Goal: Task Accomplishment & Management: Use online tool/utility

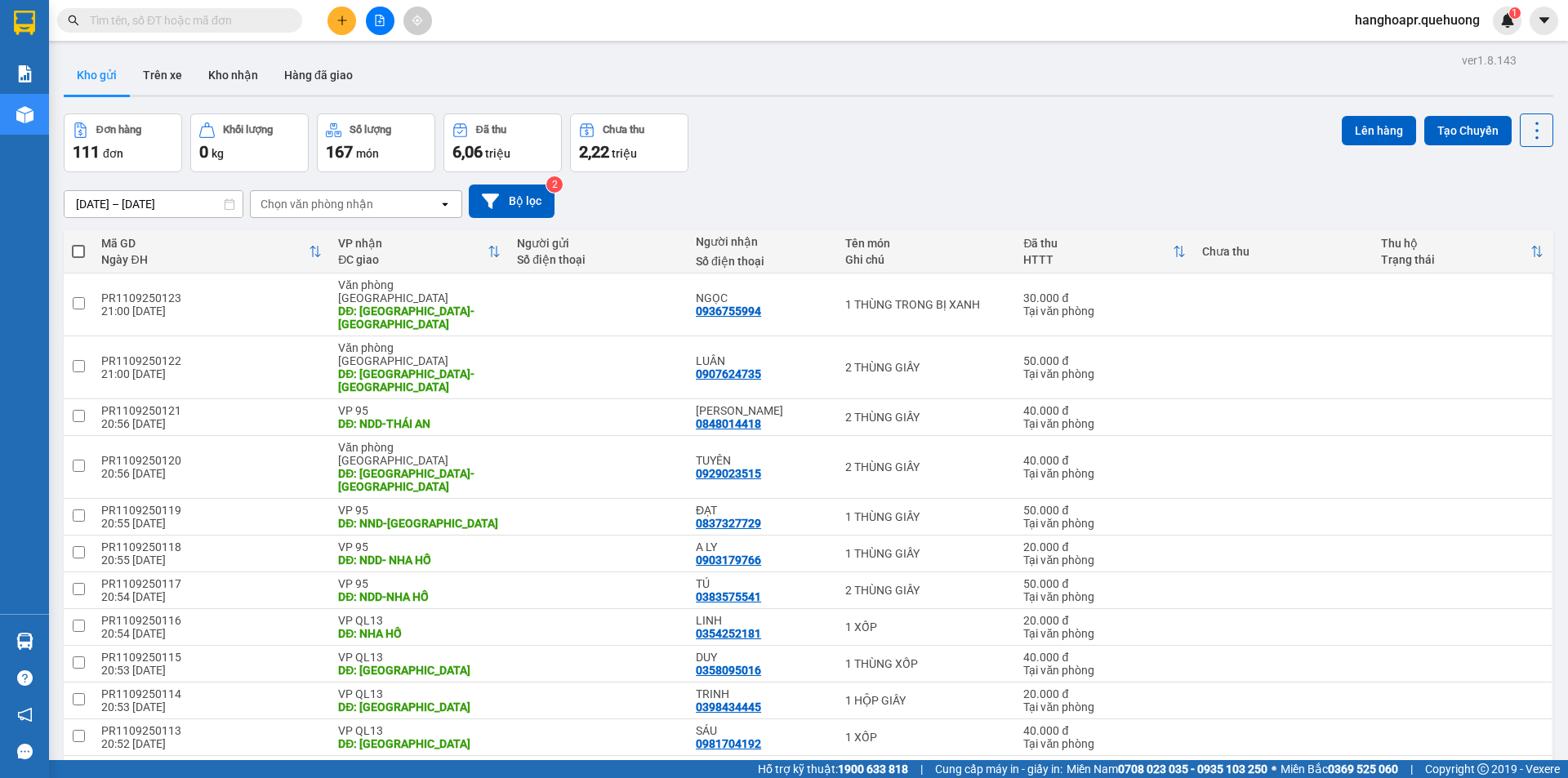
click at [1446, 24] on span "hanghoapr.quehuong" at bounding box center [1417, 20] width 151 height 21
click at [1402, 43] on span "Đăng xuất" at bounding box center [1424, 50] width 118 height 18
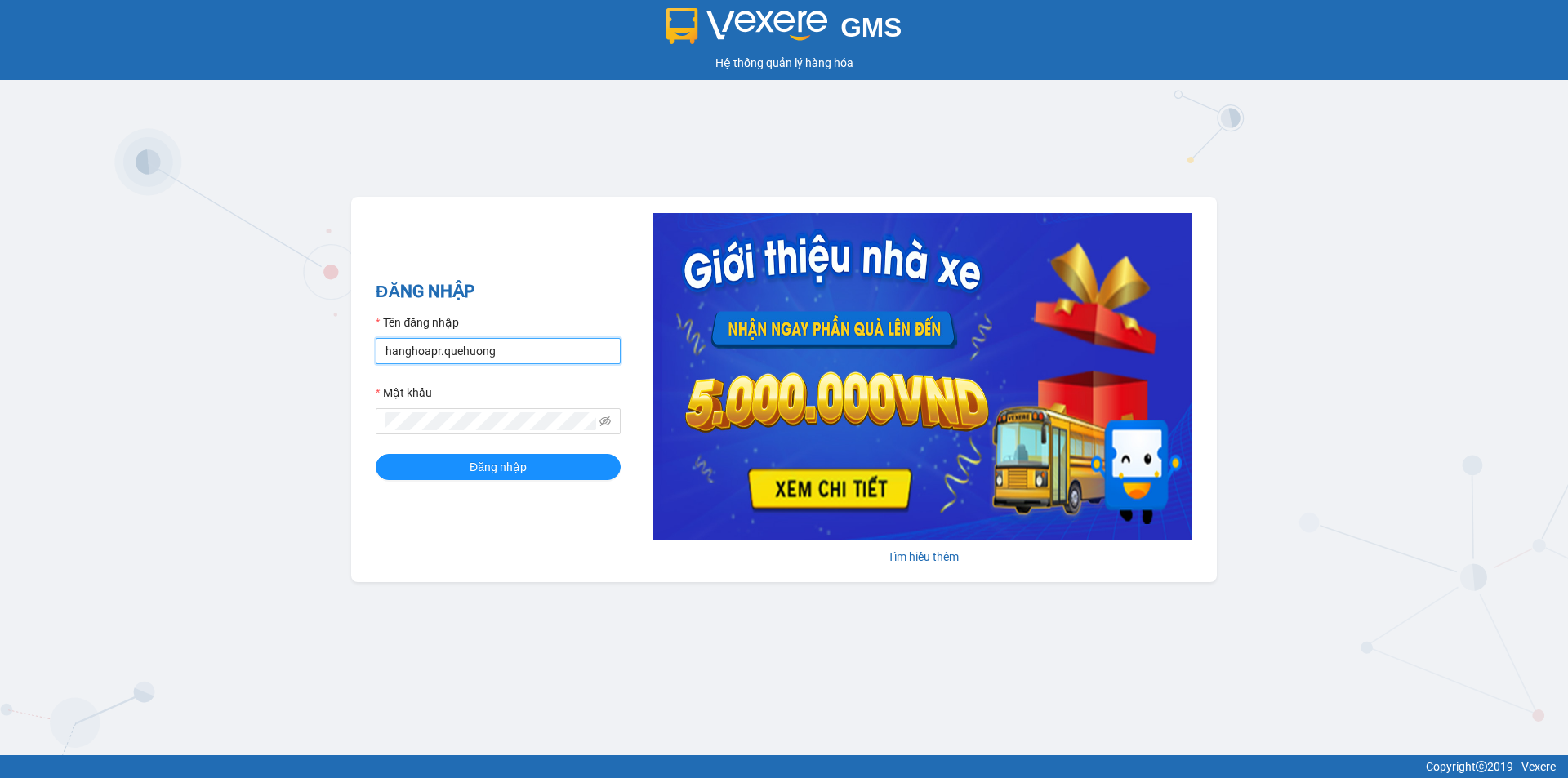
click at [513, 347] on input "hanghoapr.quehuong" at bounding box center [498, 351] width 245 height 26
type input "hoadukhanh.quehuong"
click at [509, 468] on span "Đăng nhập" at bounding box center [498, 467] width 57 height 18
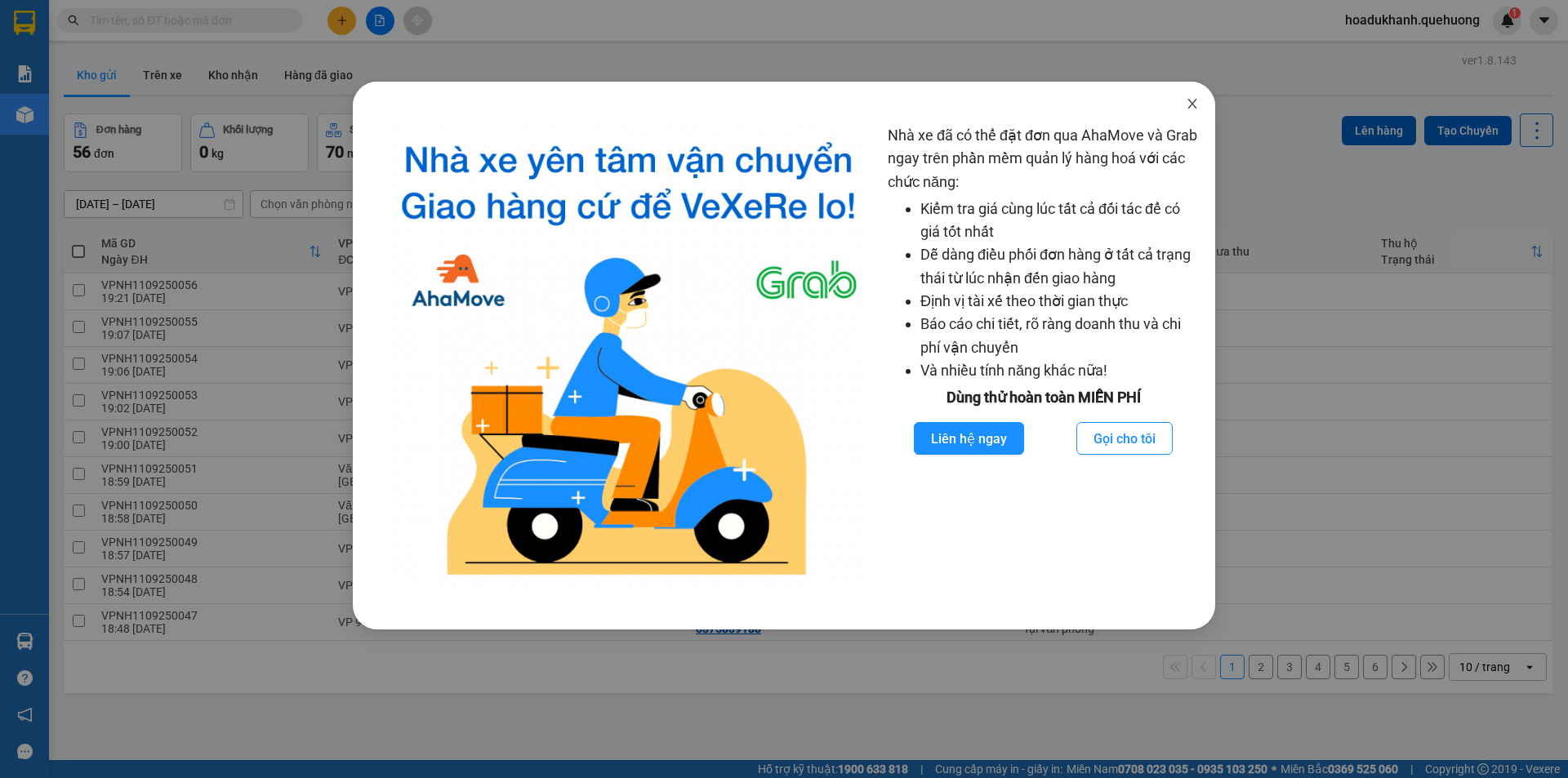
click at [1192, 103] on icon "close" at bounding box center [1192, 103] width 9 height 9
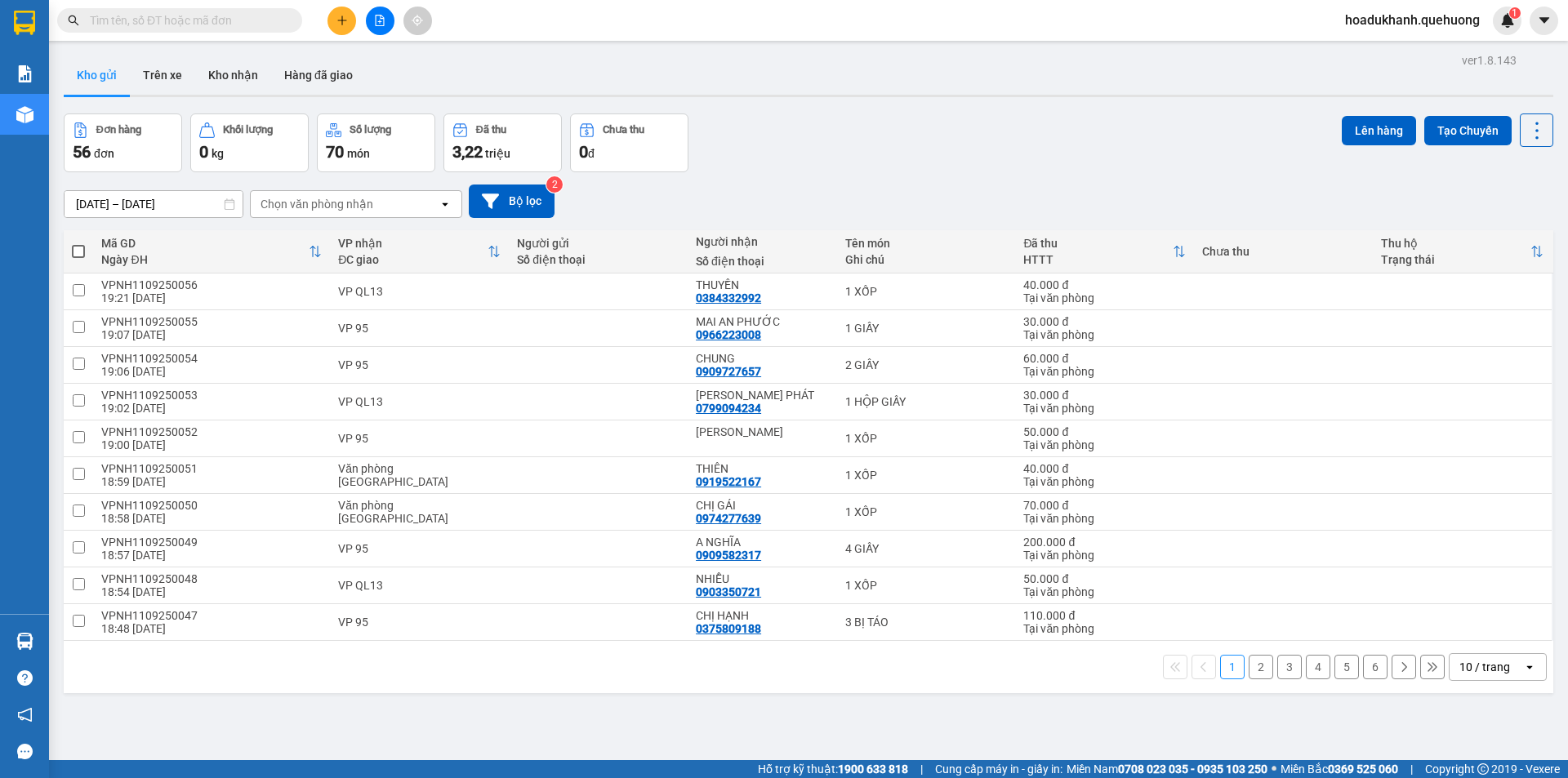
click at [127, 199] on input "[DATE] – [DATE]" at bounding box center [153, 204] width 178 height 26
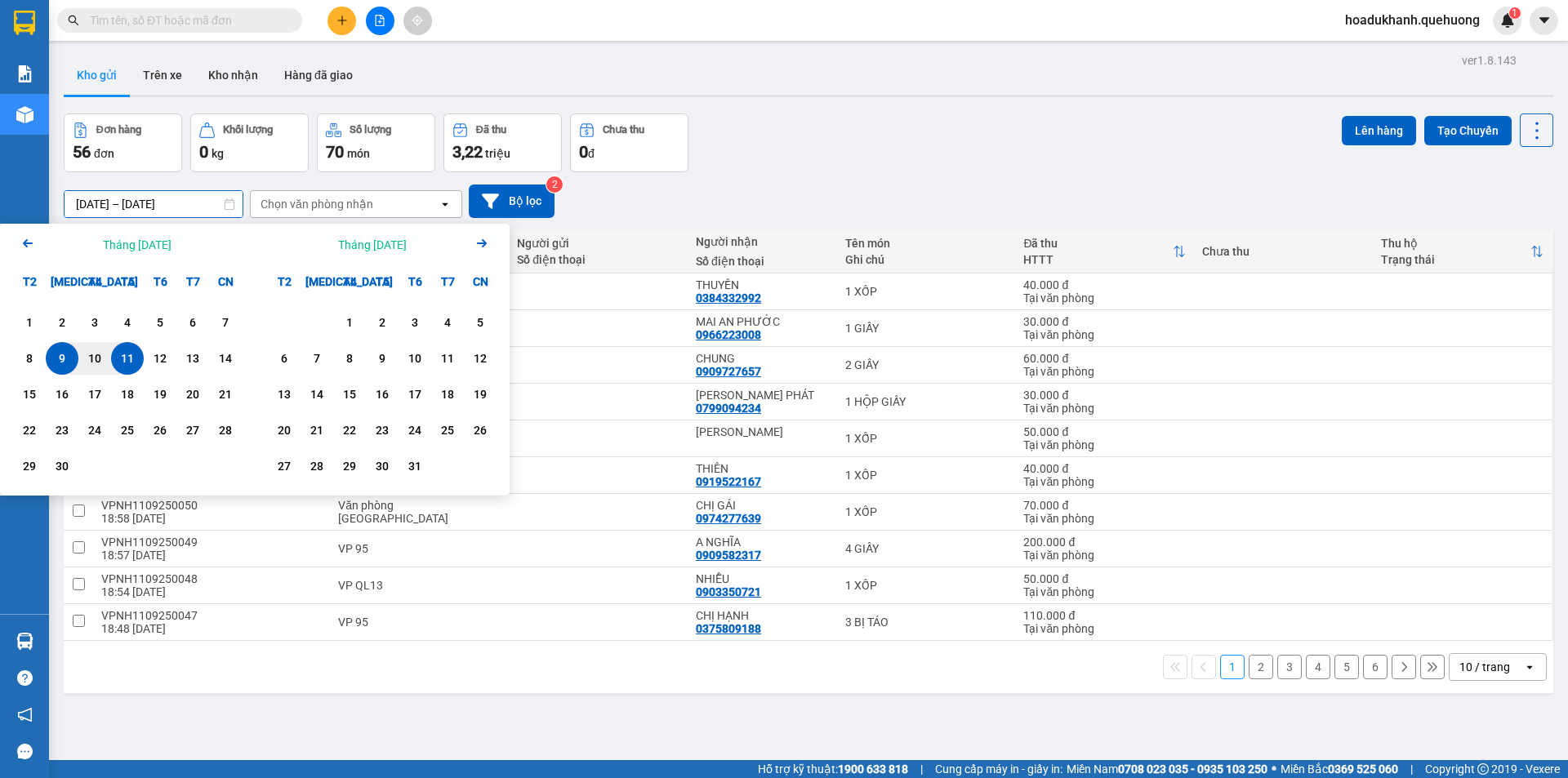
click at [124, 363] on div "11" at bounding box center [127, 358] width 23 height 20
type input "[DATE] – [DATE]"
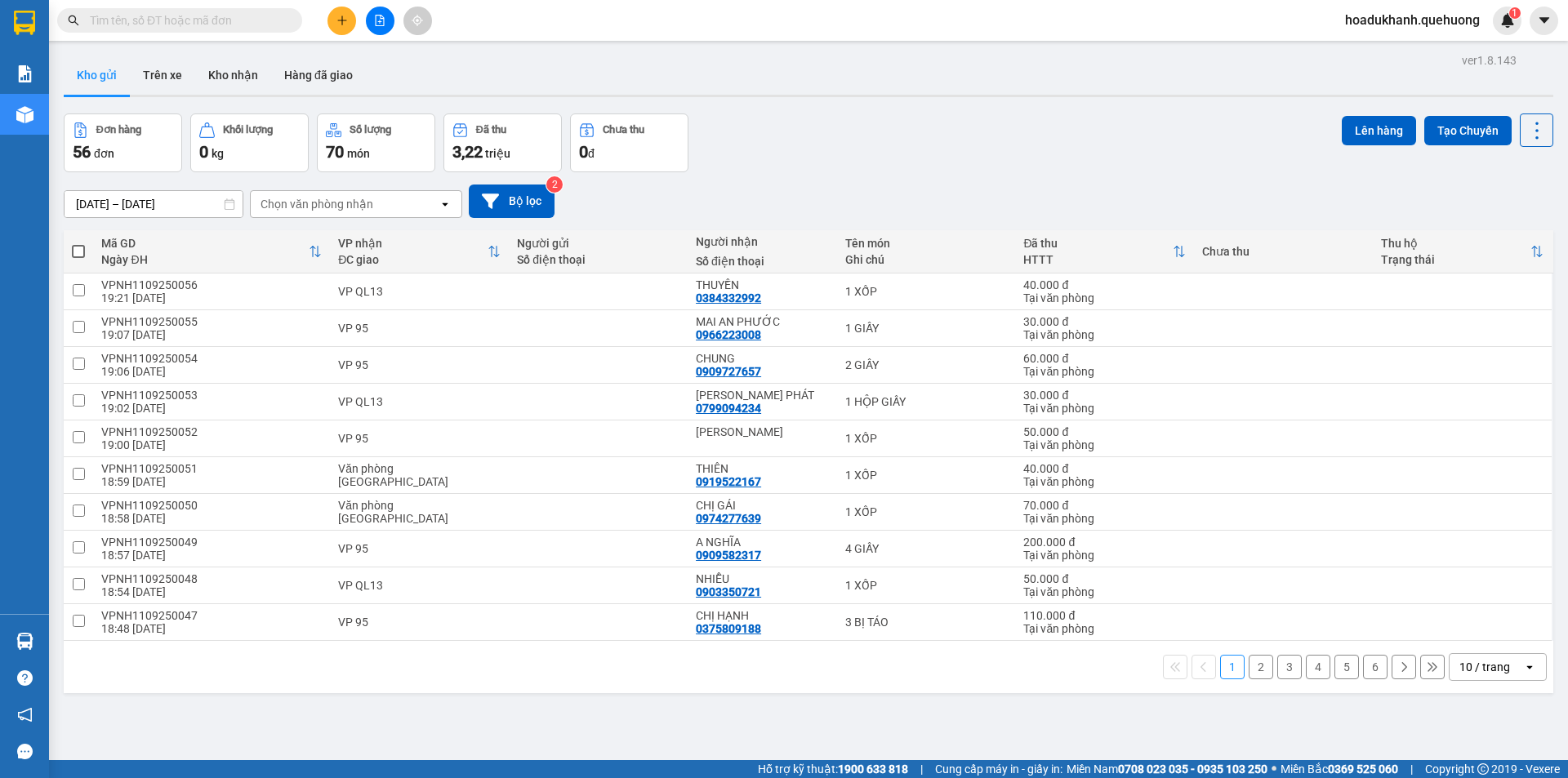
click at [1484, 661] on div "10 / trang" at bounding box center [1484, 667] width 51 height 16
click at [1469, 632] on span "100 / trang" at bounding box center [1479, 630] width 59 height 16
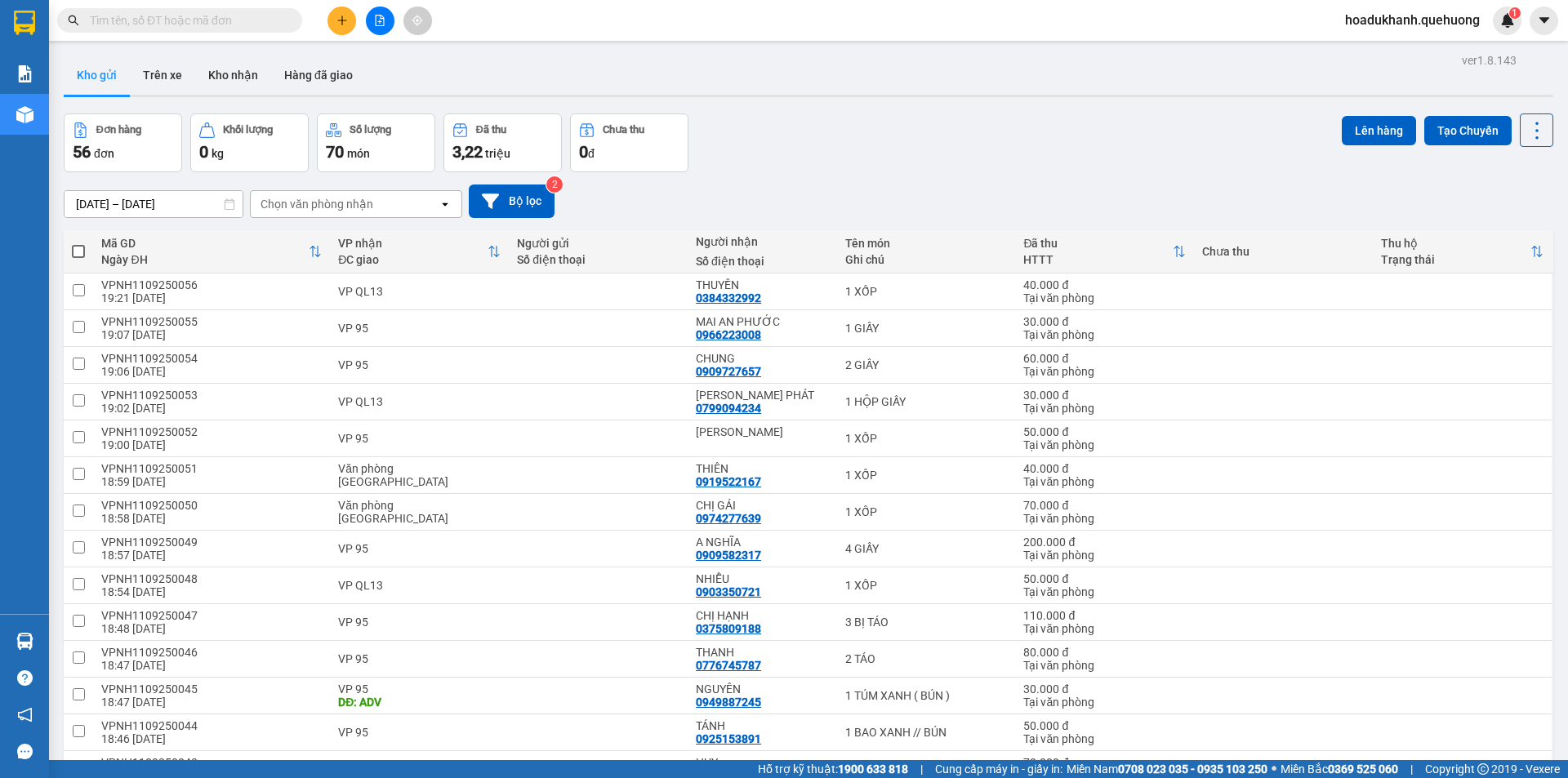
click at [81, 245] on span at bounding box center [78, 251] width 13 height 13
click at [78, 244] on input "checkbox" at bounding box center [78, 244] width 0 height 0
checkbox input "true"
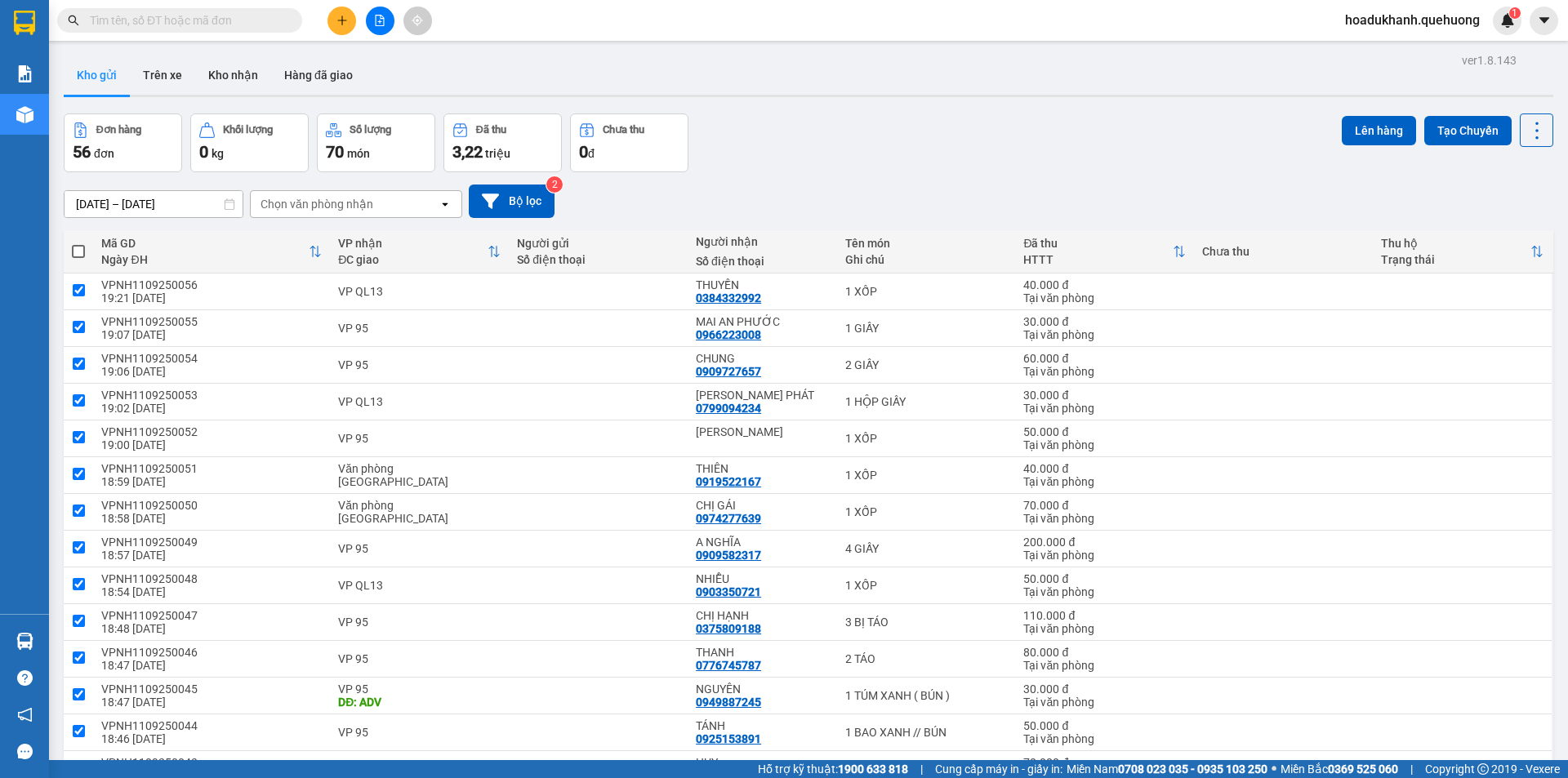
checkbox input "true"
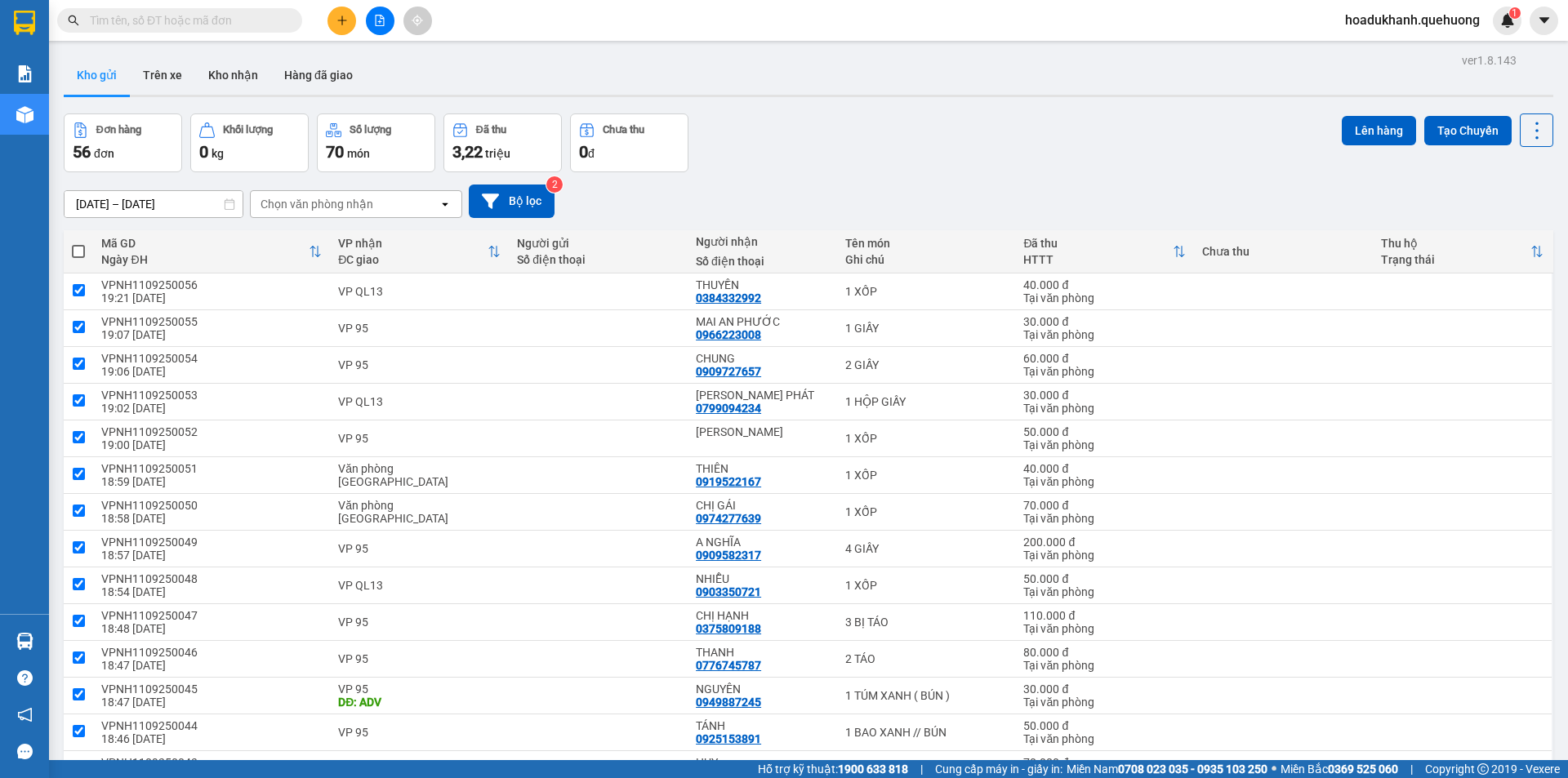
checkbox input "true"
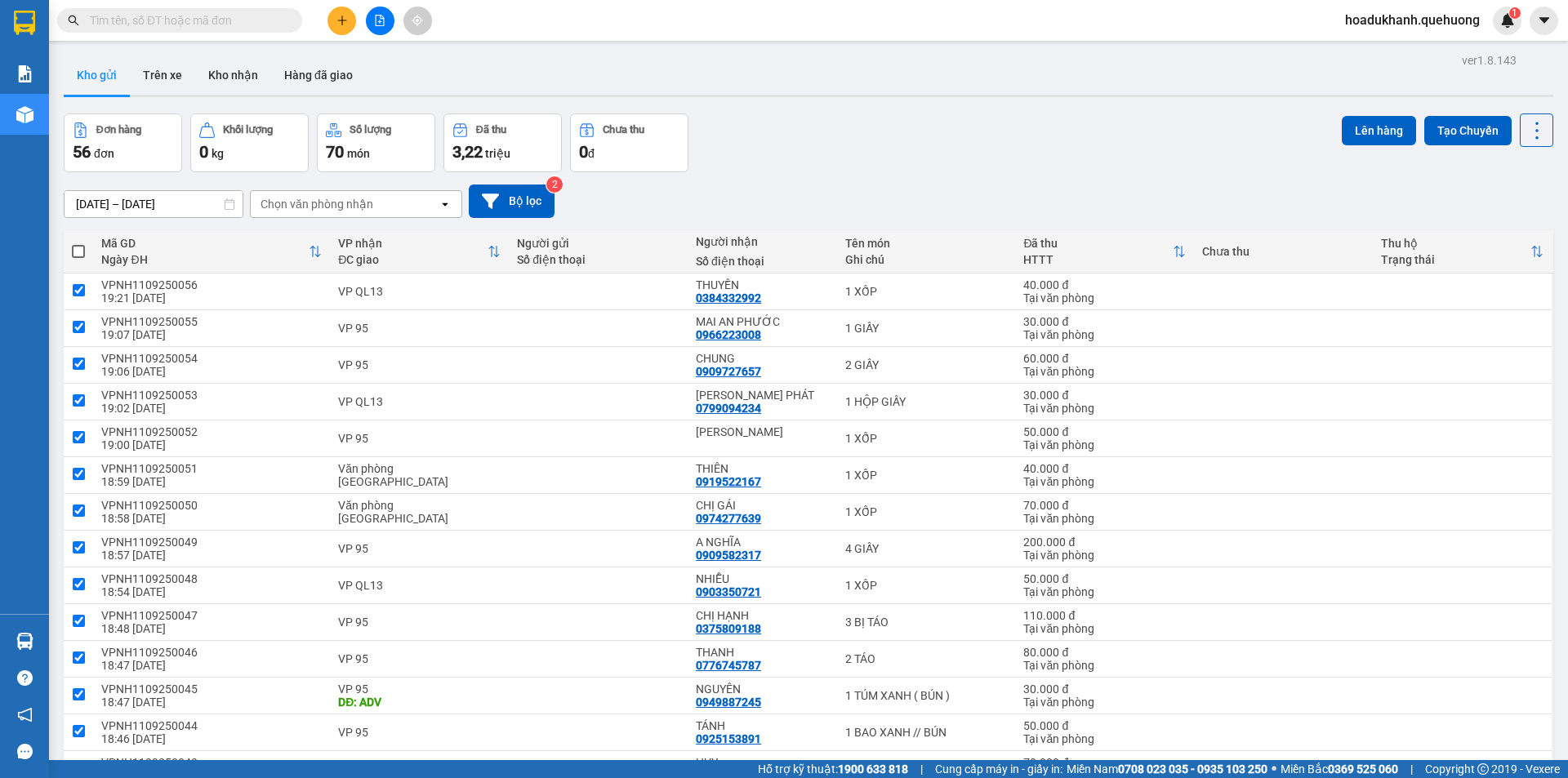
checkbox input "true"
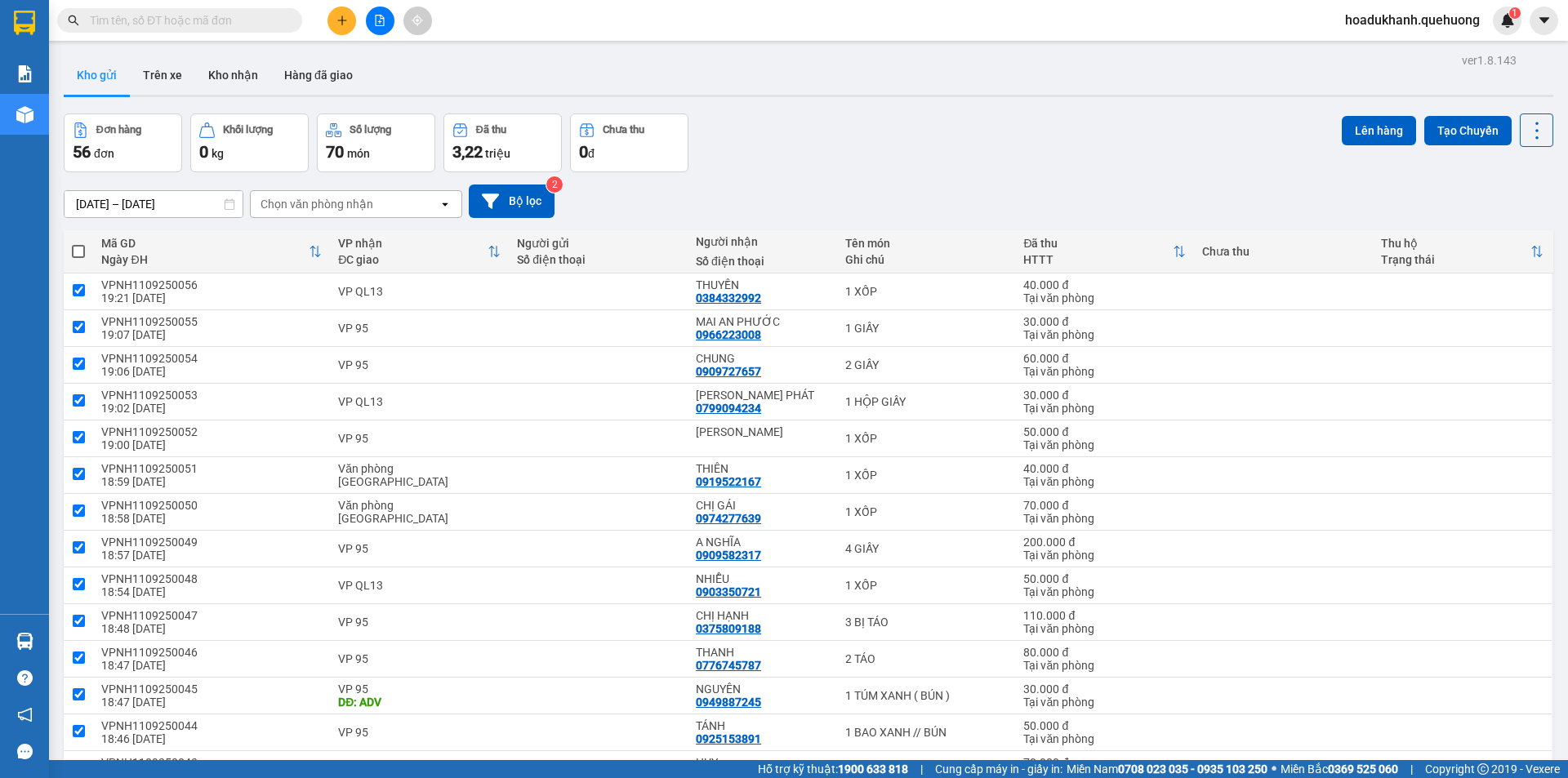
checkbox input "true"
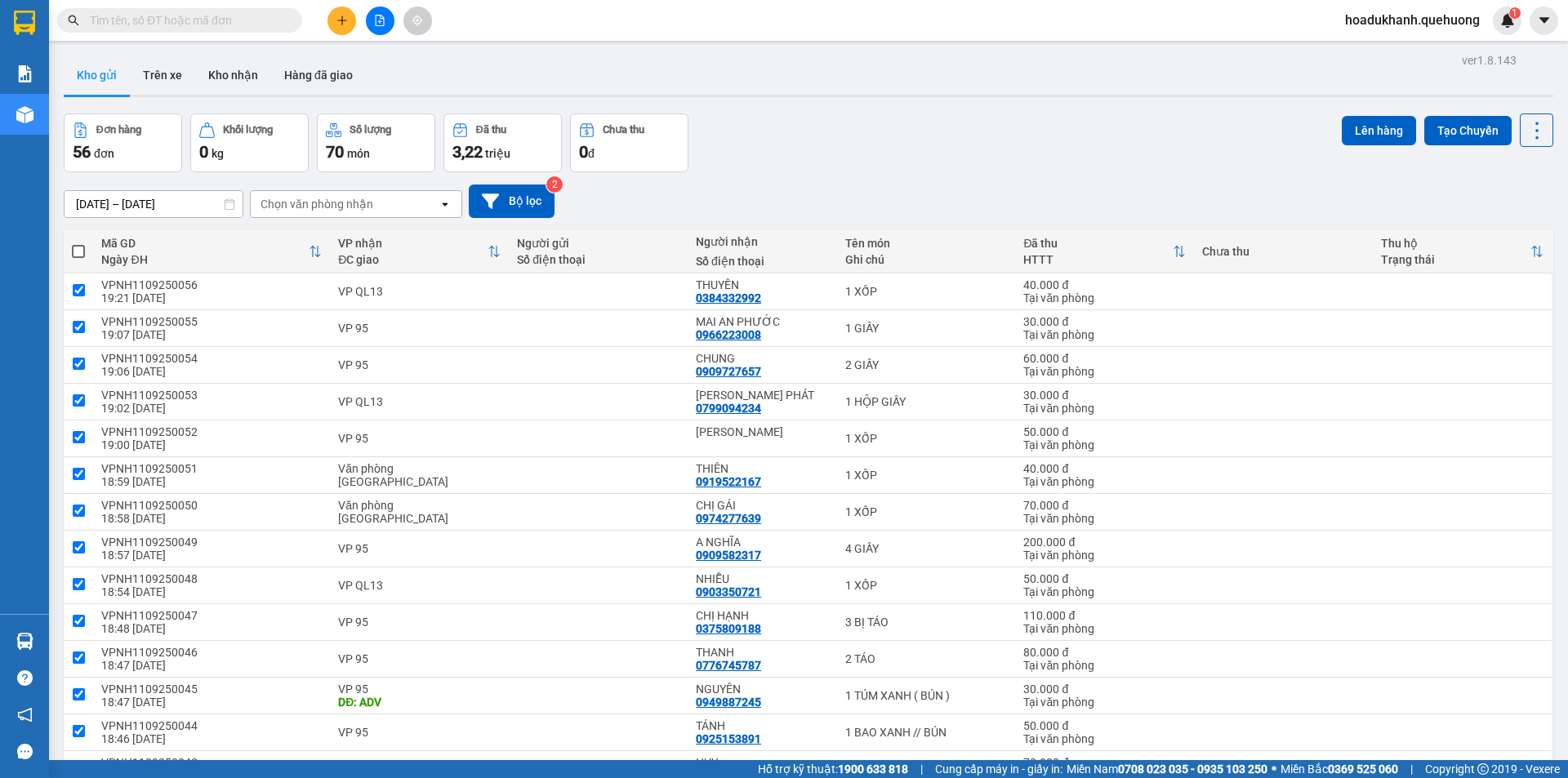
checkbox input "true"
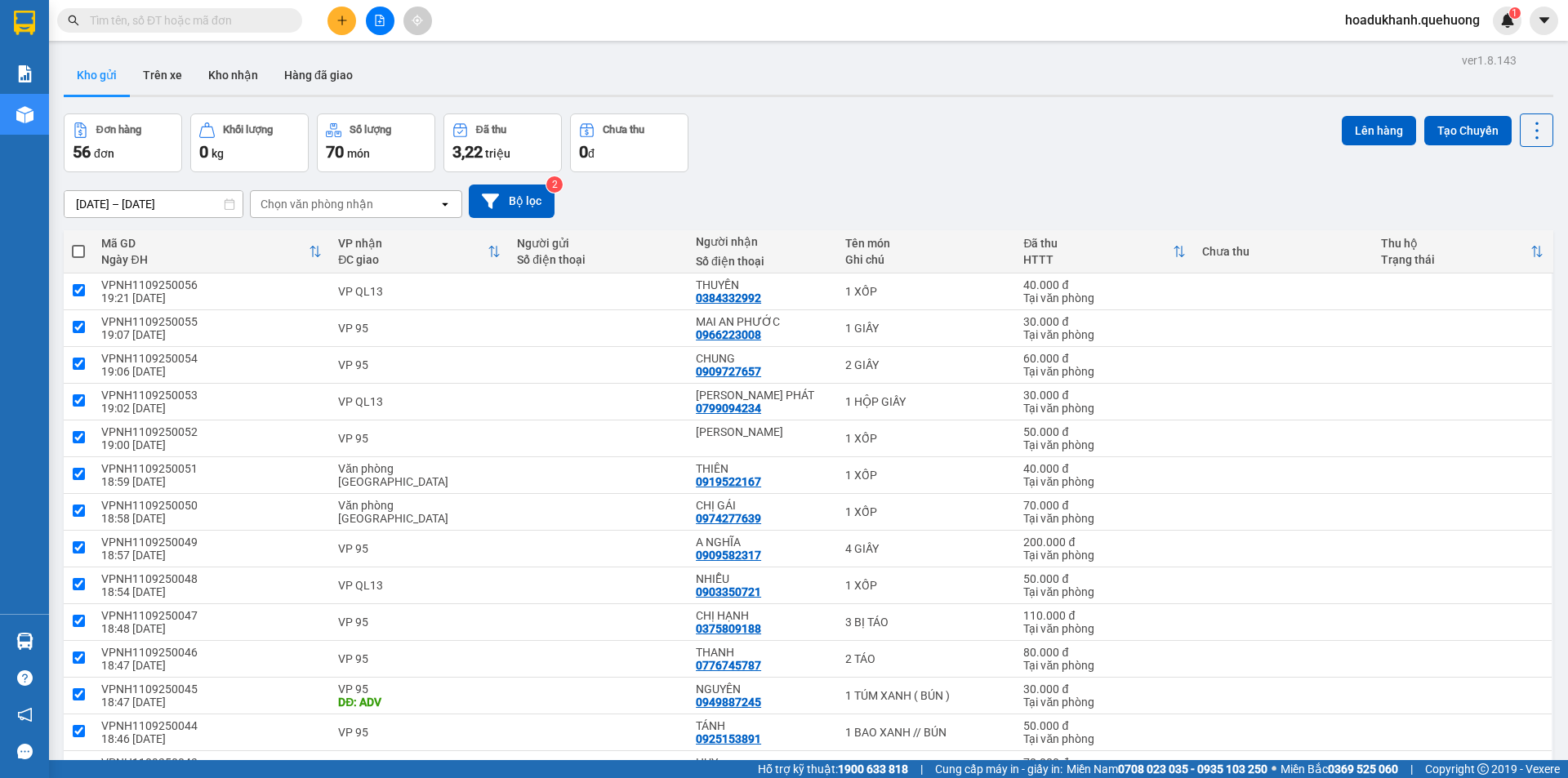
checkbox input "true"
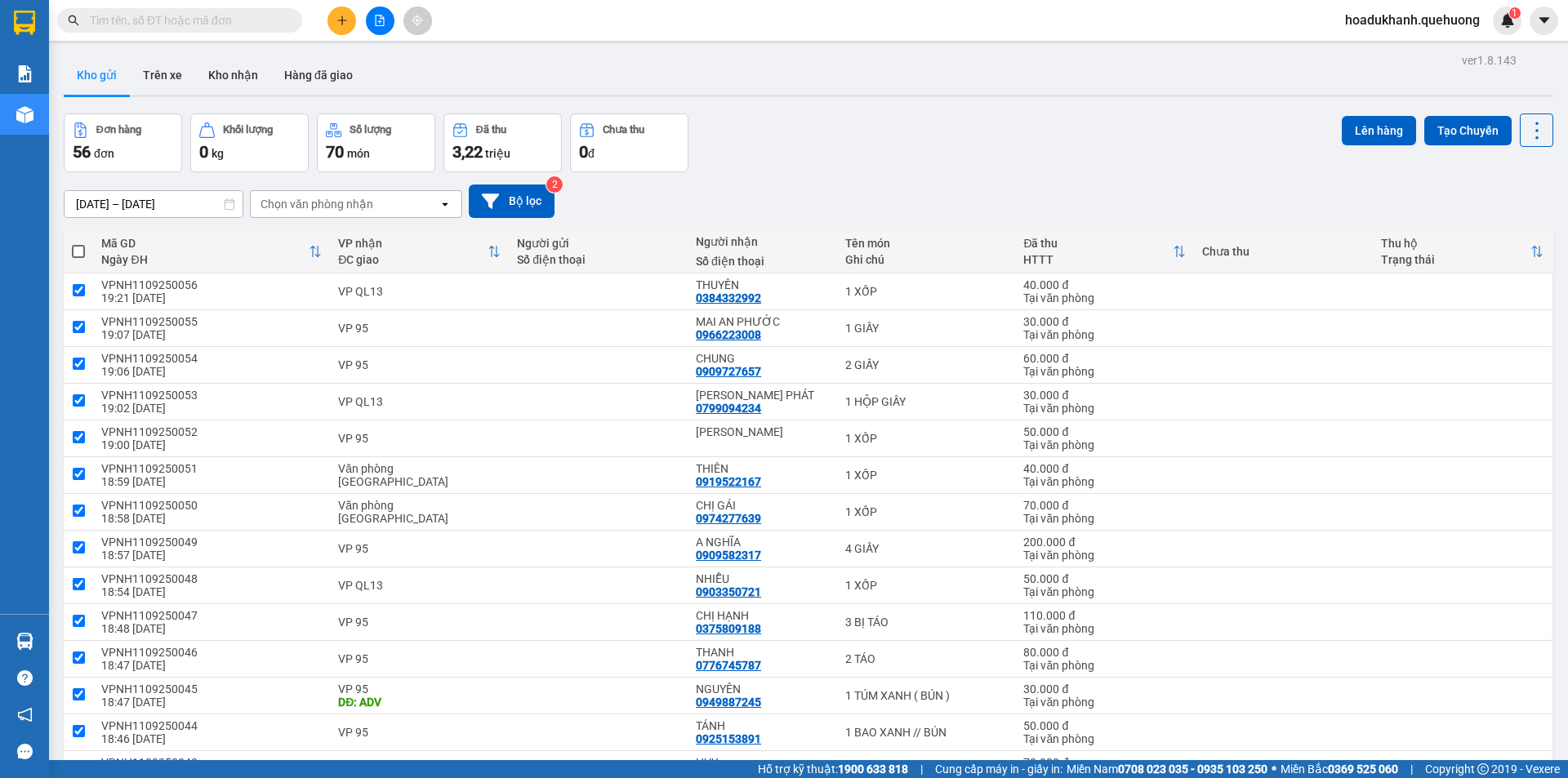
checkbox input "true"
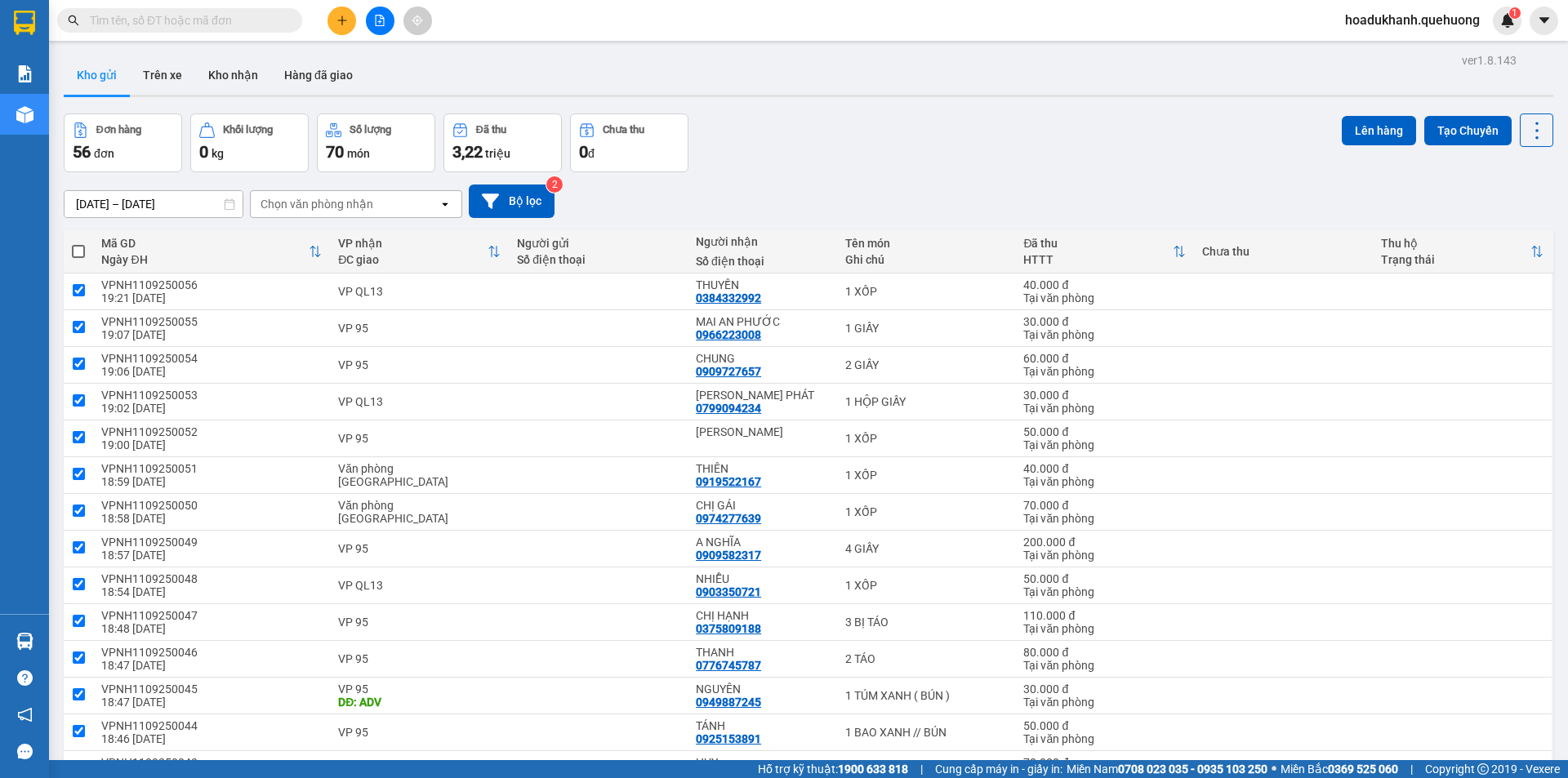
checkbox input "true"
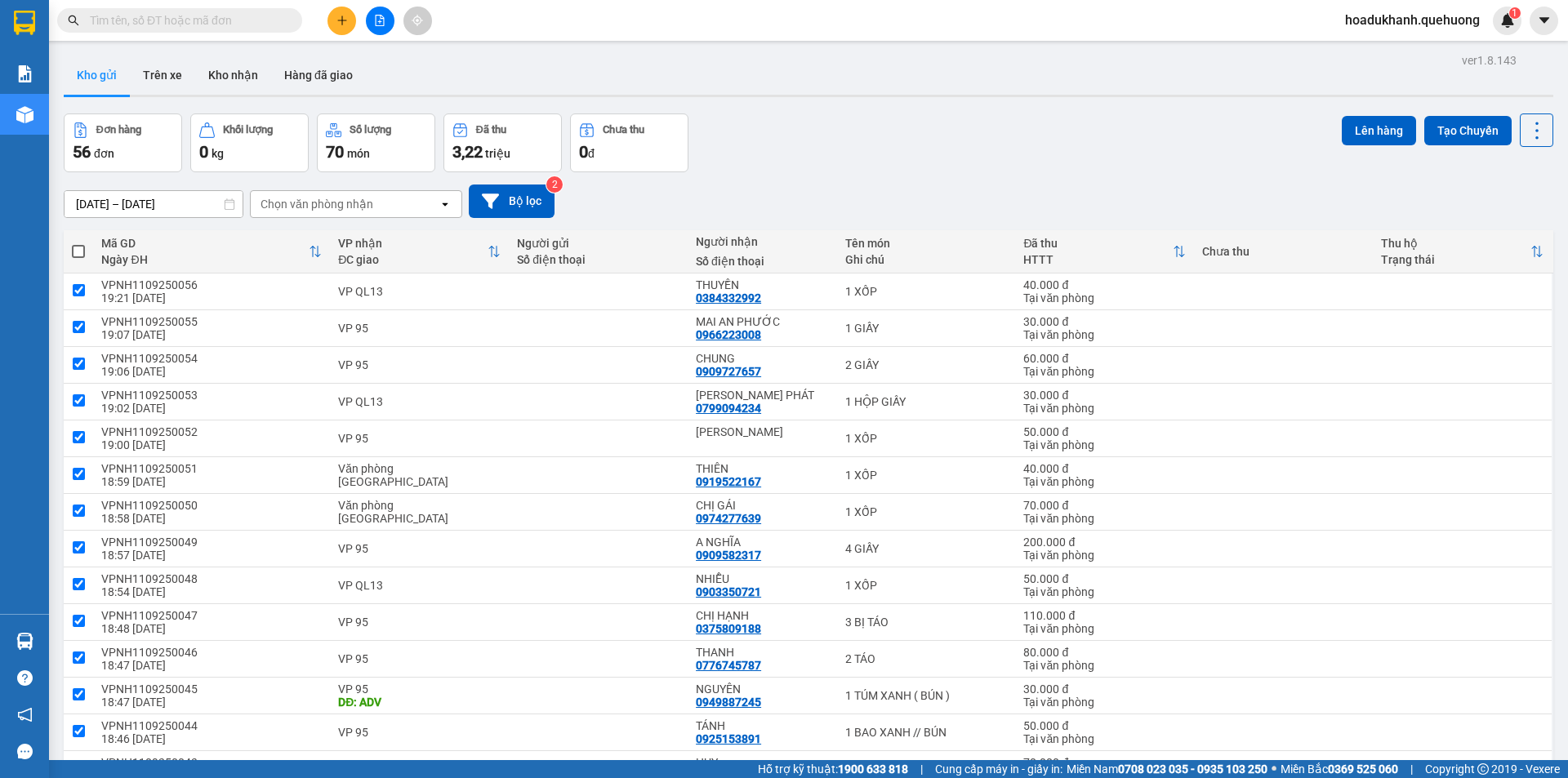
checkbox input "true"
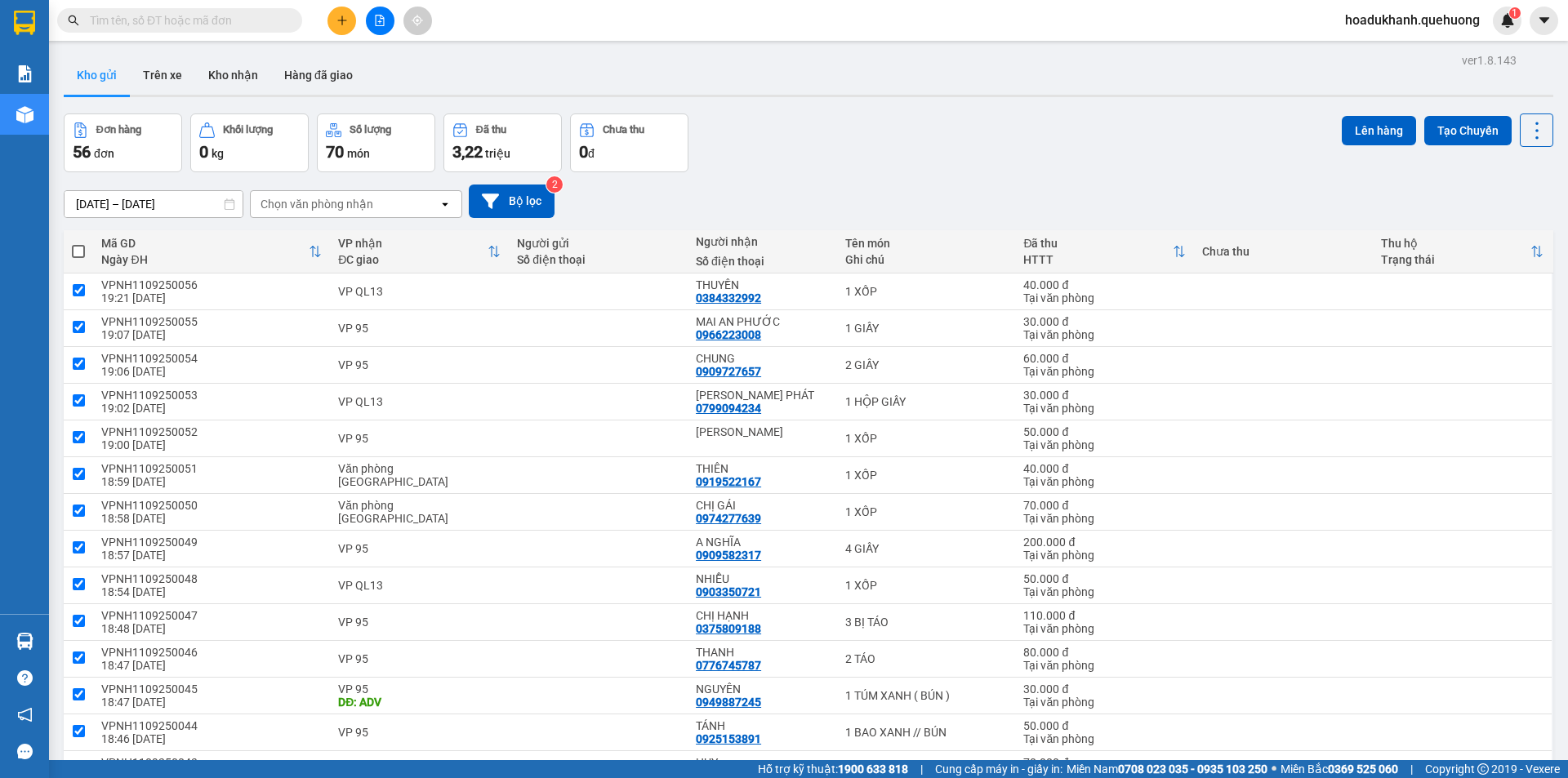
checkbox input "true"
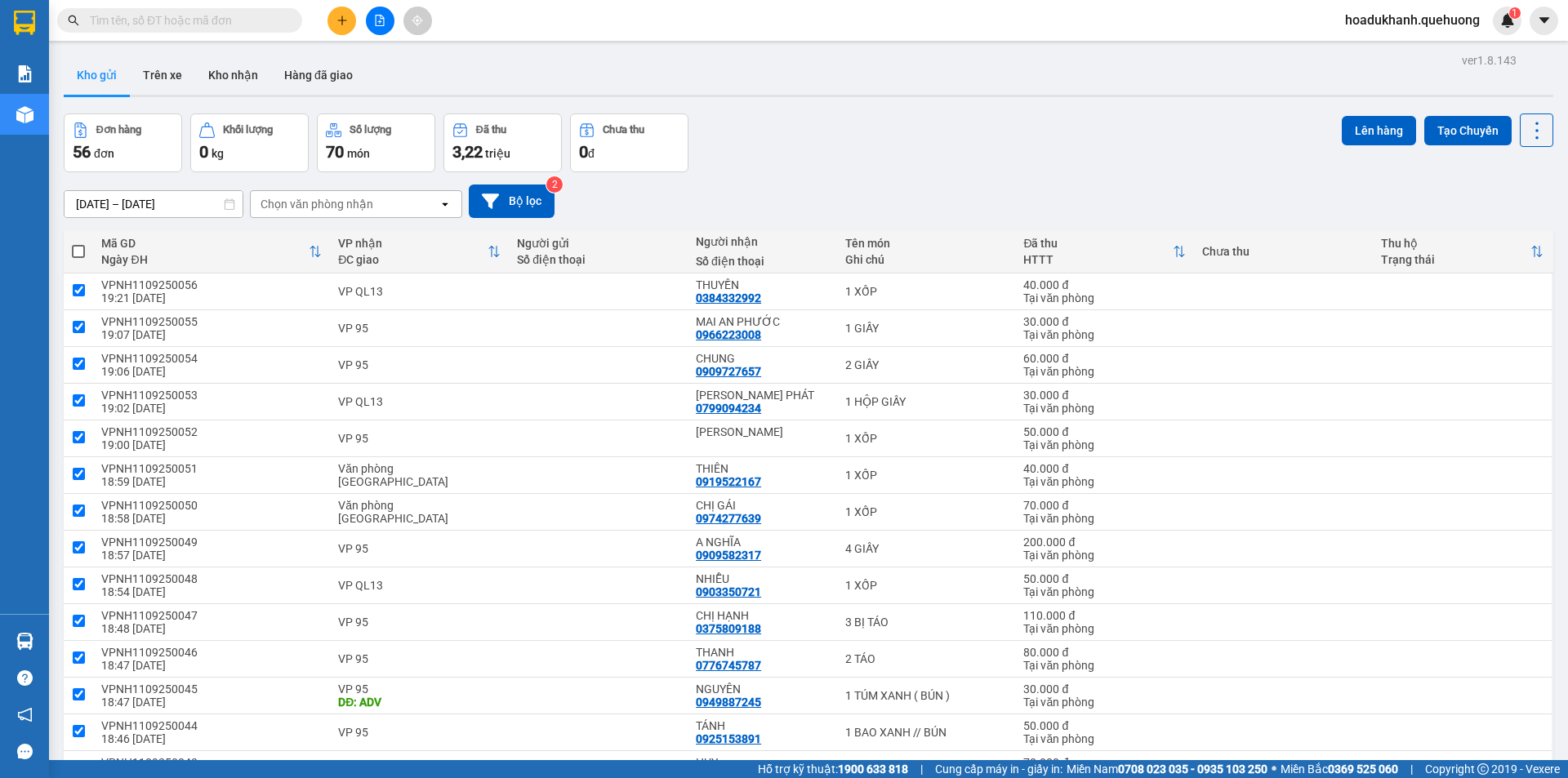
checkbox input "true"
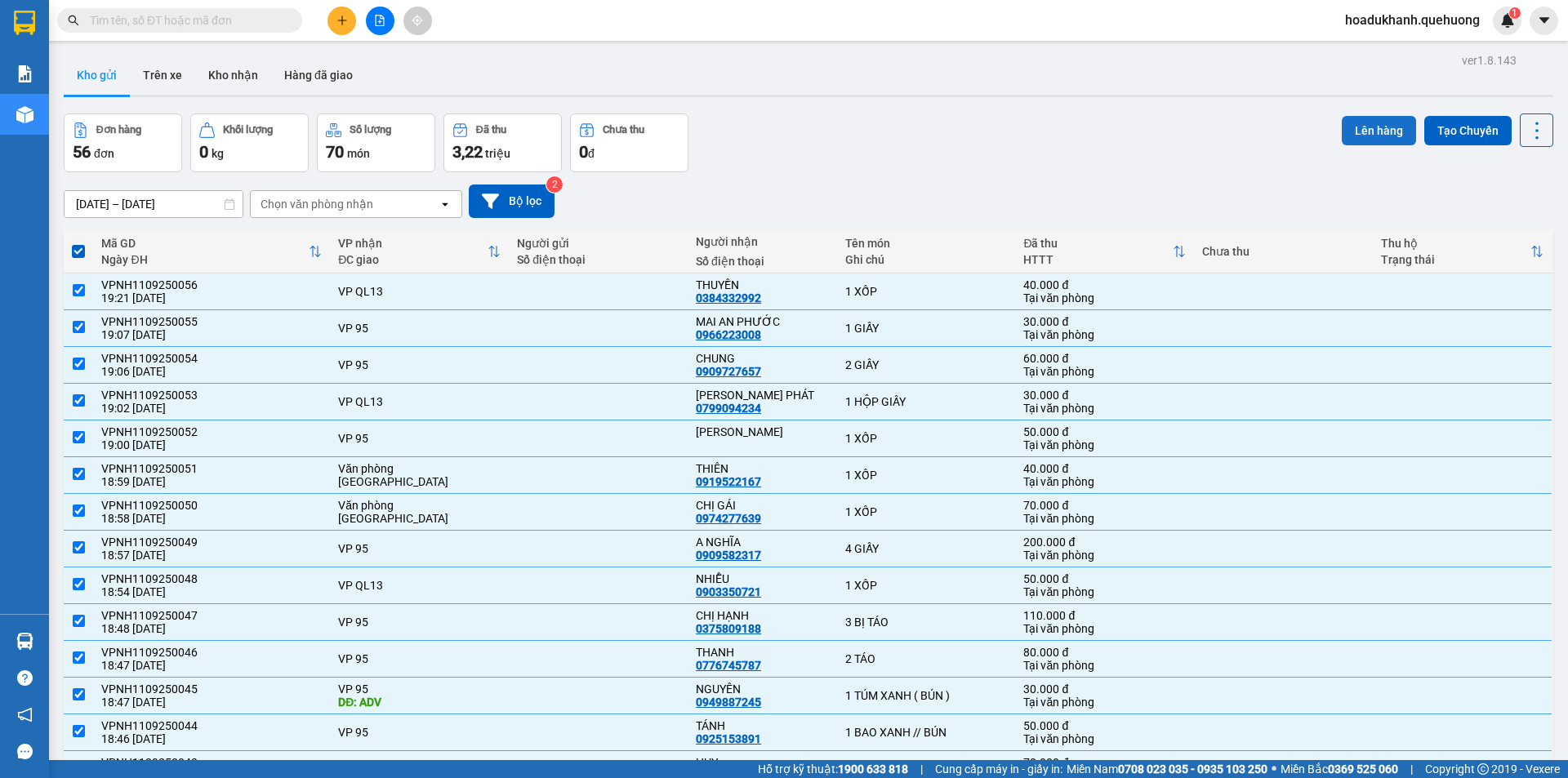
click at [1369, 133] on button "Lên hàng" at bounding box center [1378, 130] width 74 height 29
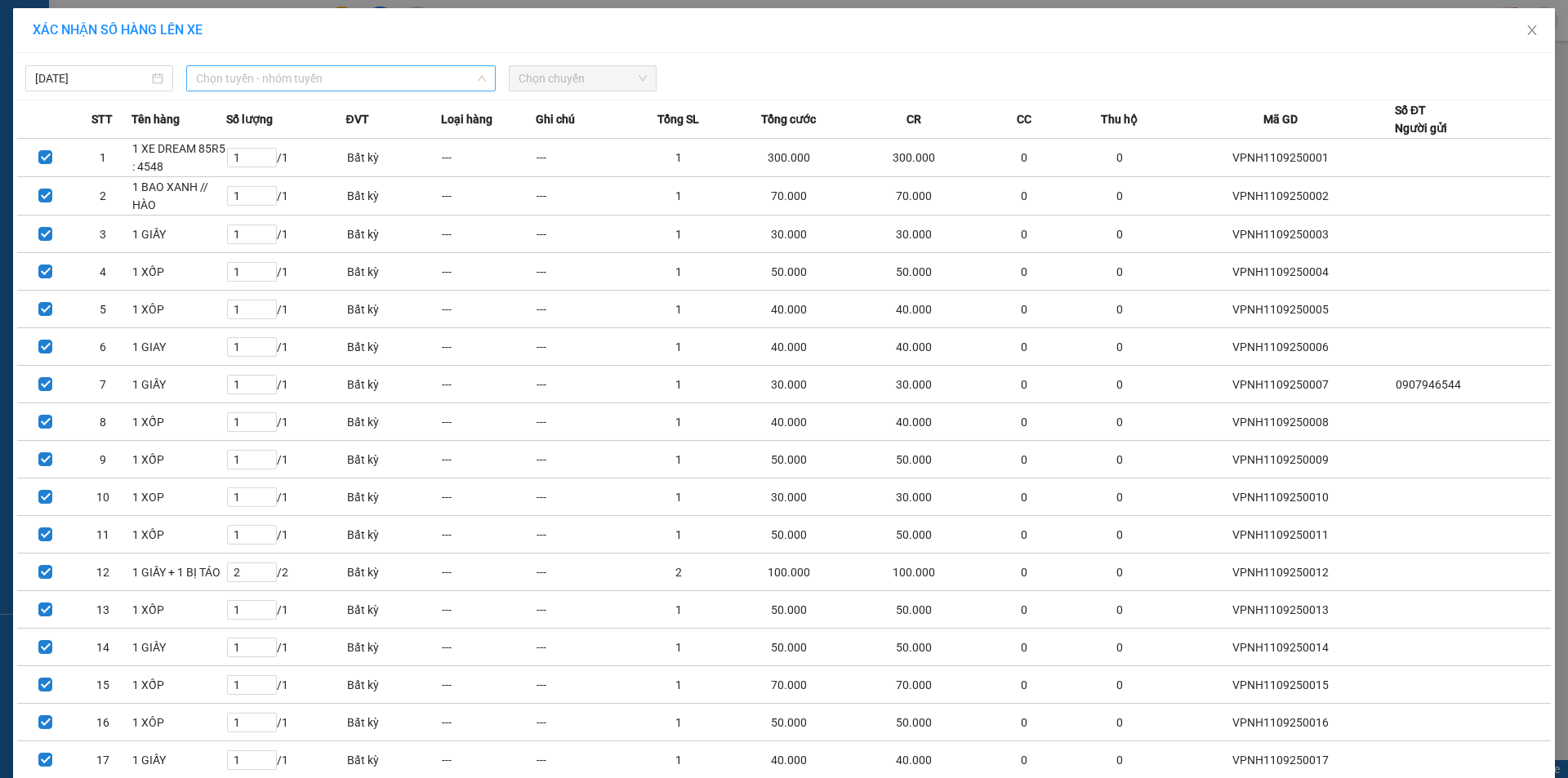
click at [428, 75] on span "Chọn tuyến - nhóm tuyến" at bounding box center [341, 78] width 290 height 24
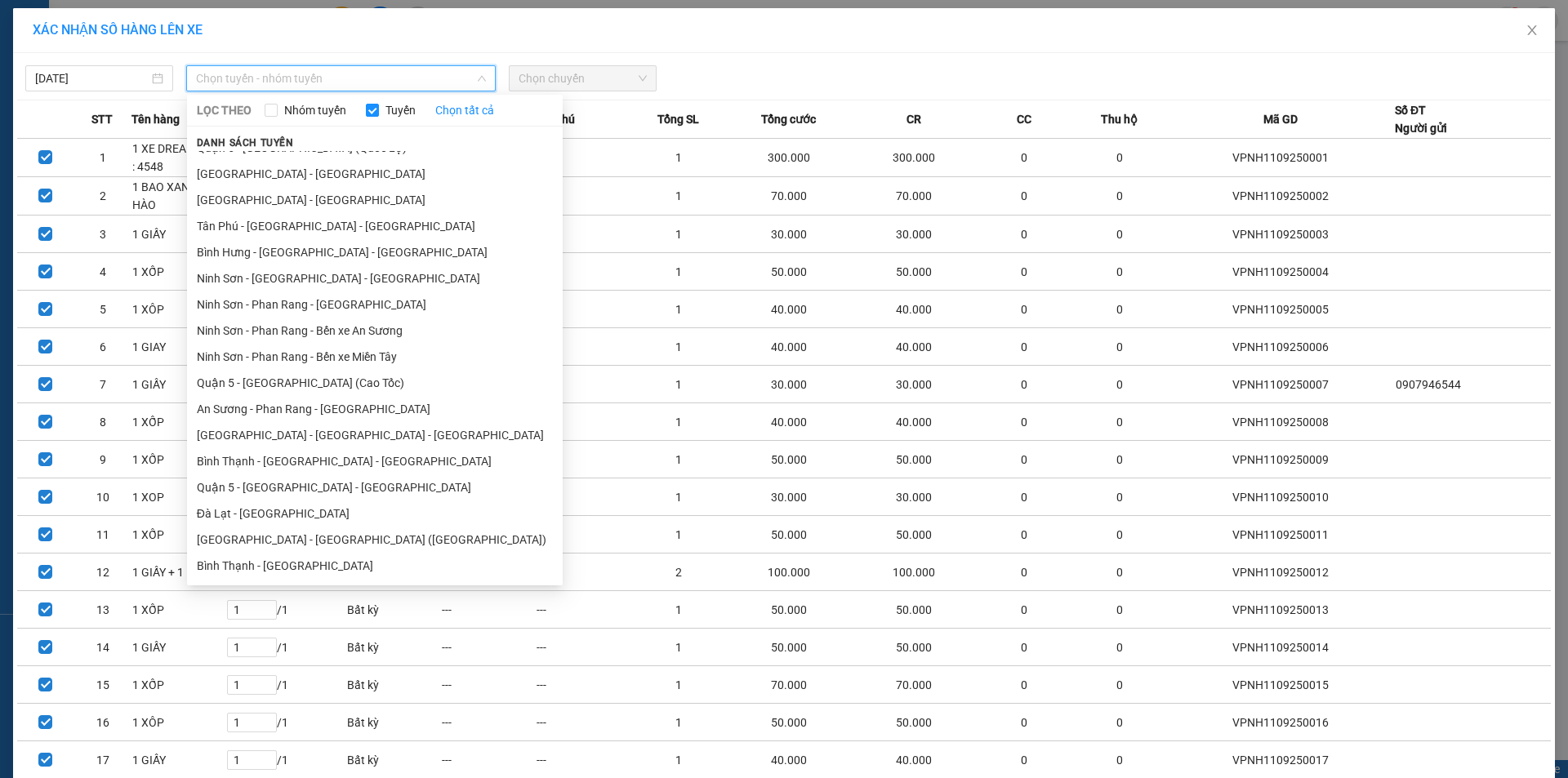
scroll to position [199, 0]
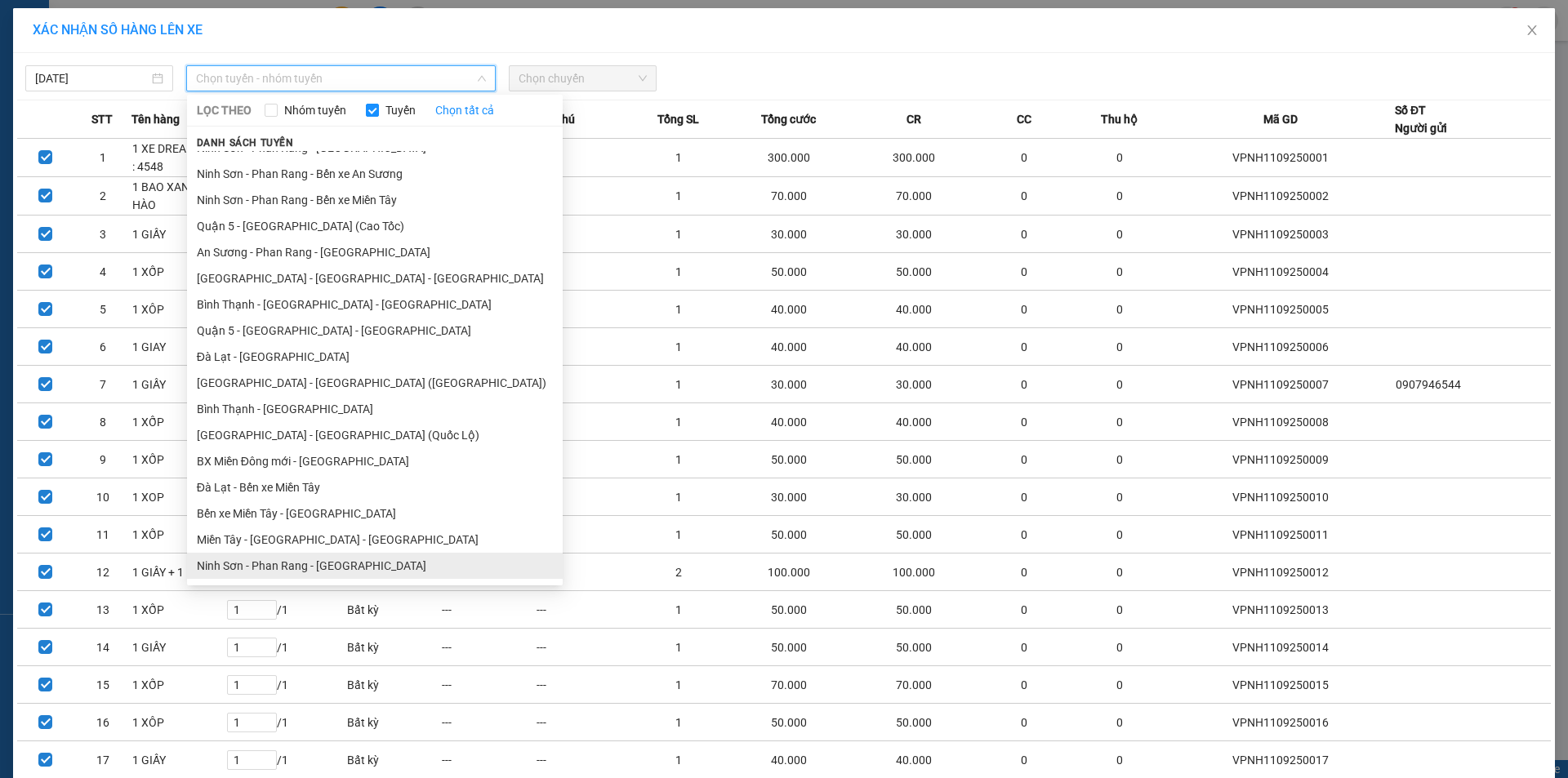
click at [420, 565] on li "Ninh Sơn - Phan Rang - Miền Tây" at bounding box center [374, 566] width 375 height 26
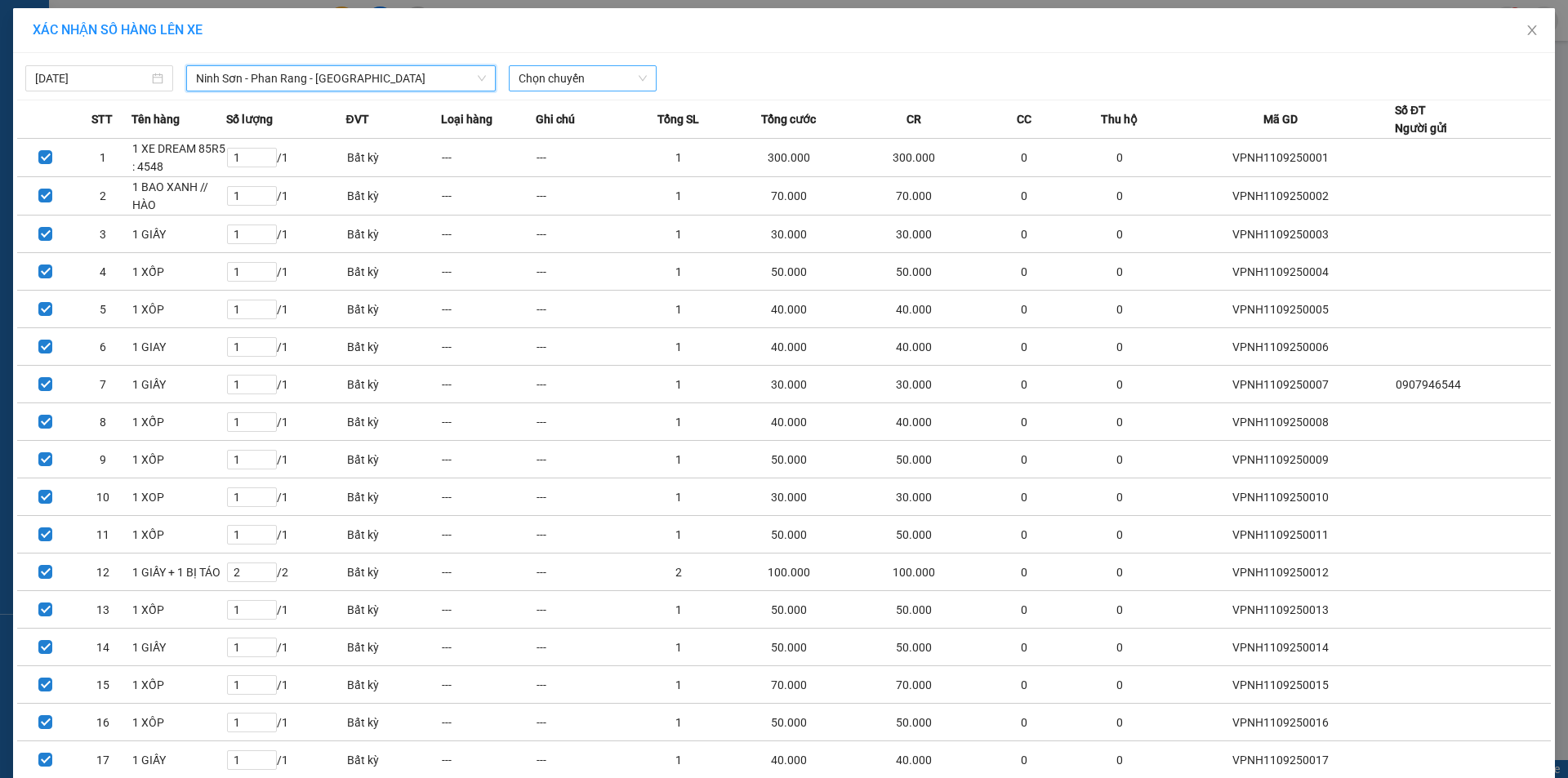
click at [561, 74] on span "Chọn chuyến" at bounding box center [582, 78] width 128 height 24
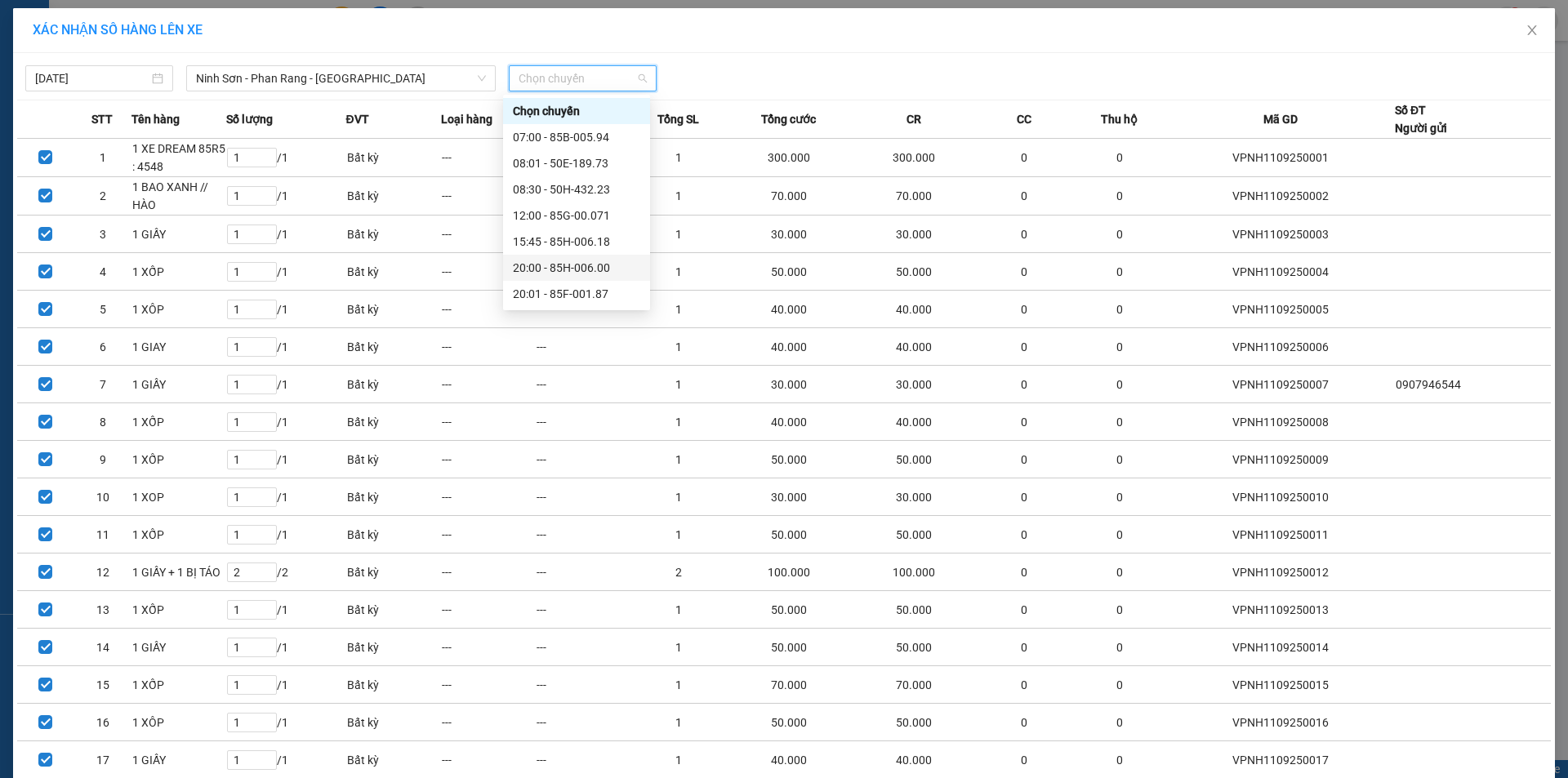
click at [561, 262] on div "20:00 - 85H-006.00" at bounding box center [576, 267] width 127 height 18
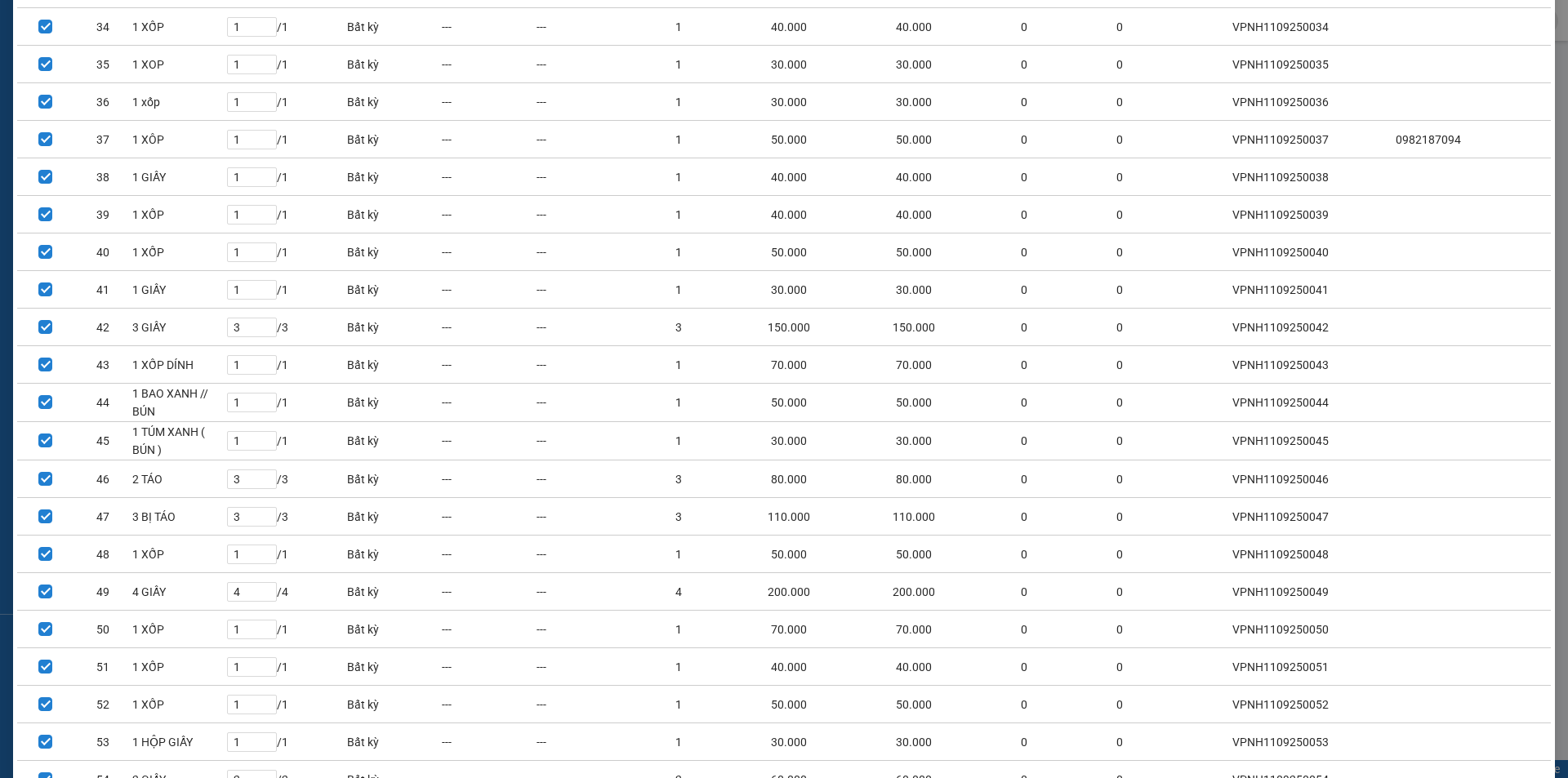
scroll to position [1589, 0]
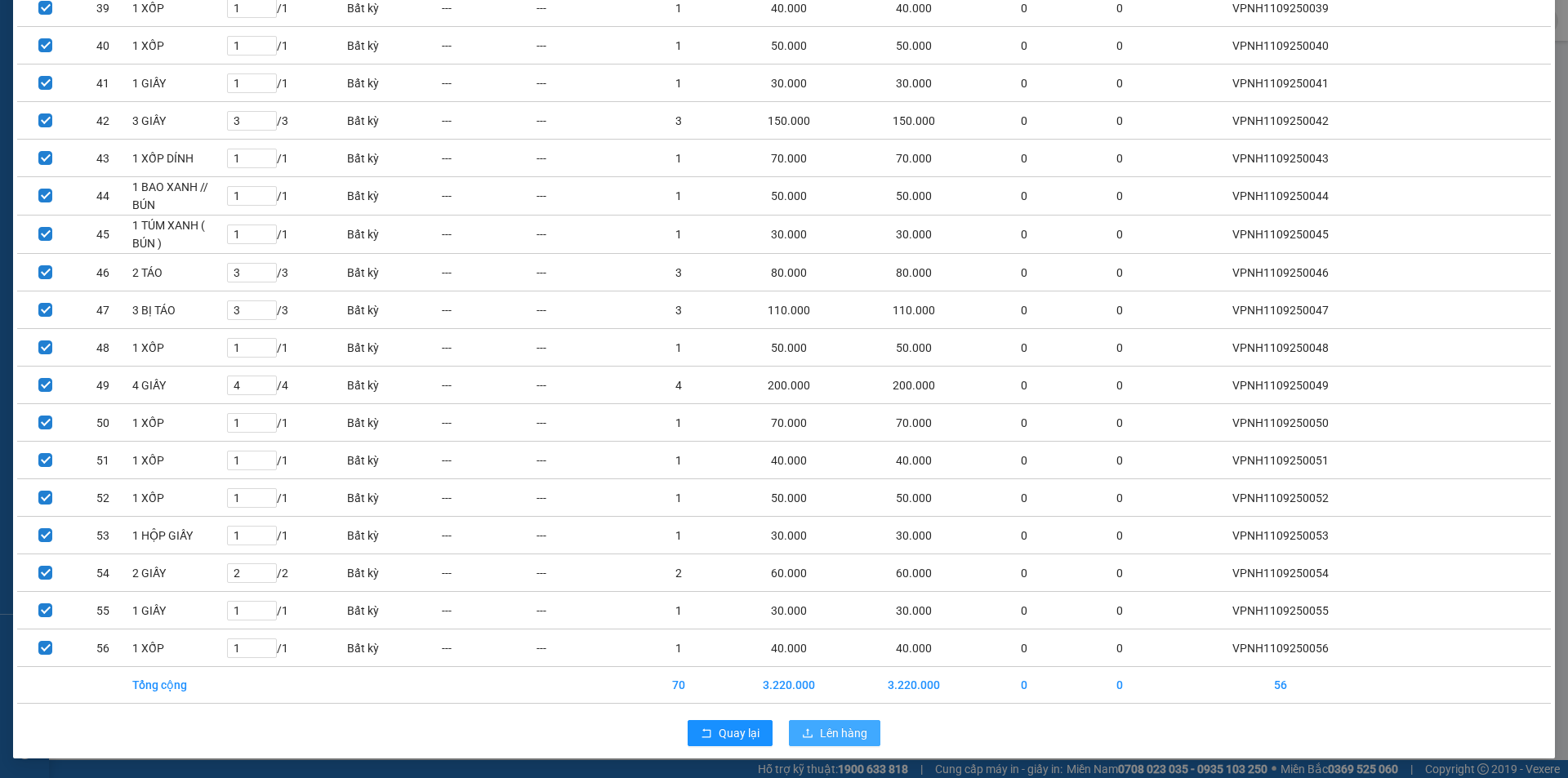
click at [829, 738] on span "Lên hàng" at bounding box center [844, 733] width 47 height 18
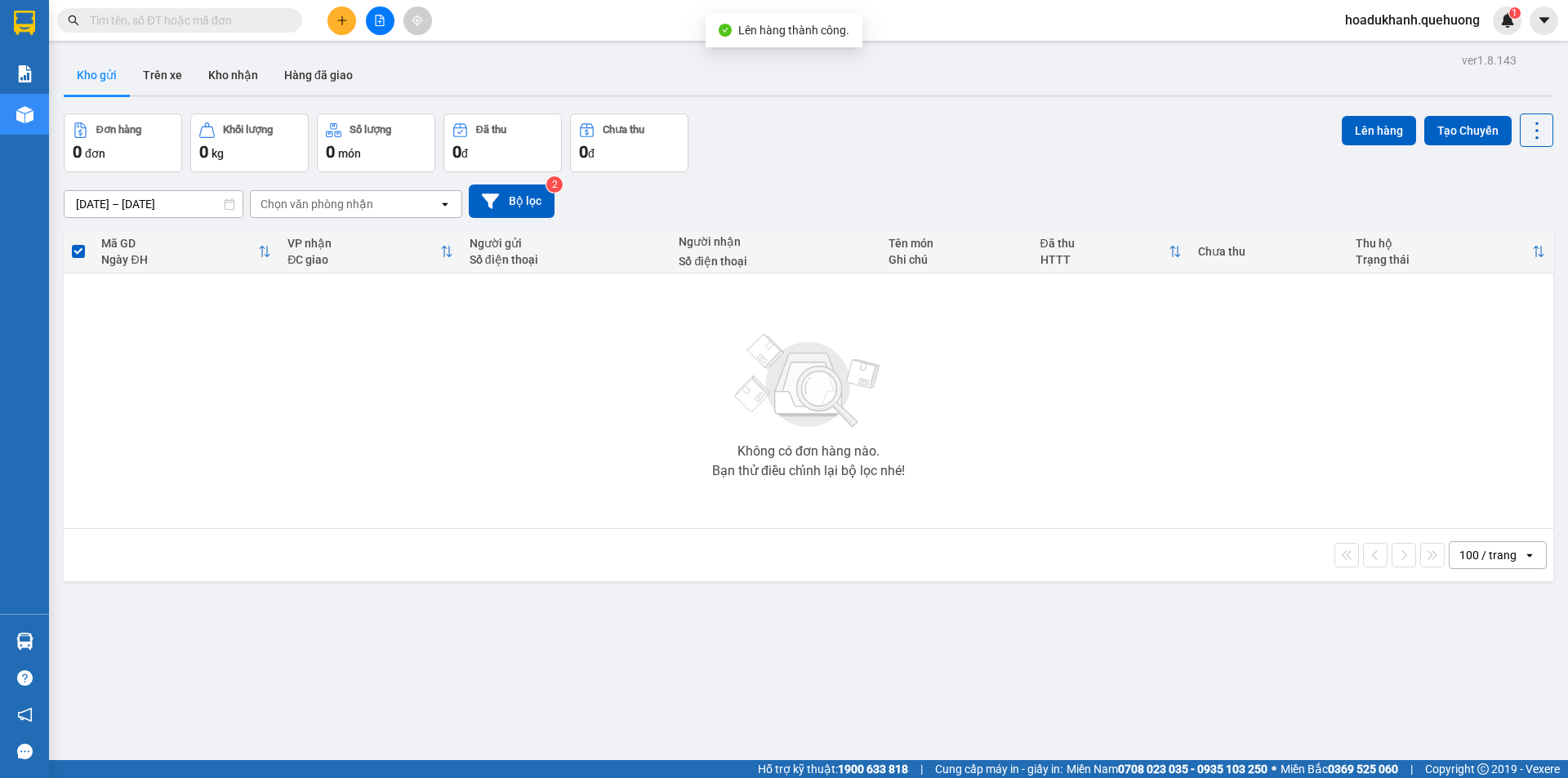
click at [872, 164] on div "Đơn hàng 0 đơn Khối lượng 0 kg Số lượng 0 món Đã thu 0 đ Chưa thu 0 đ Lên hàng …" at bounding box center [808, 143] width 1489 height 59
